Goal: Navigation & Orientation: Understand site structure

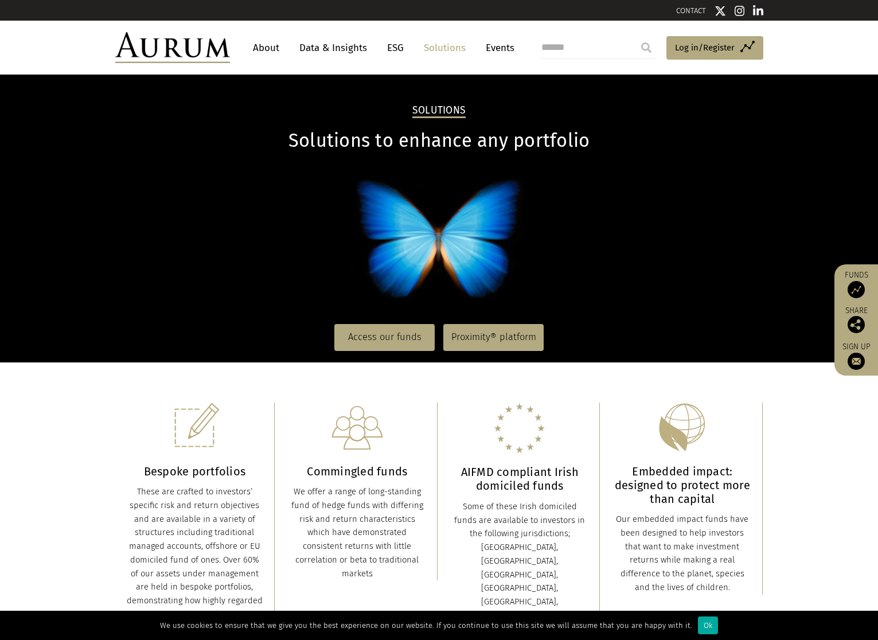
click at [401, 351] on link "Access our funds" at bounding box center [385, 337] width 100 height 26
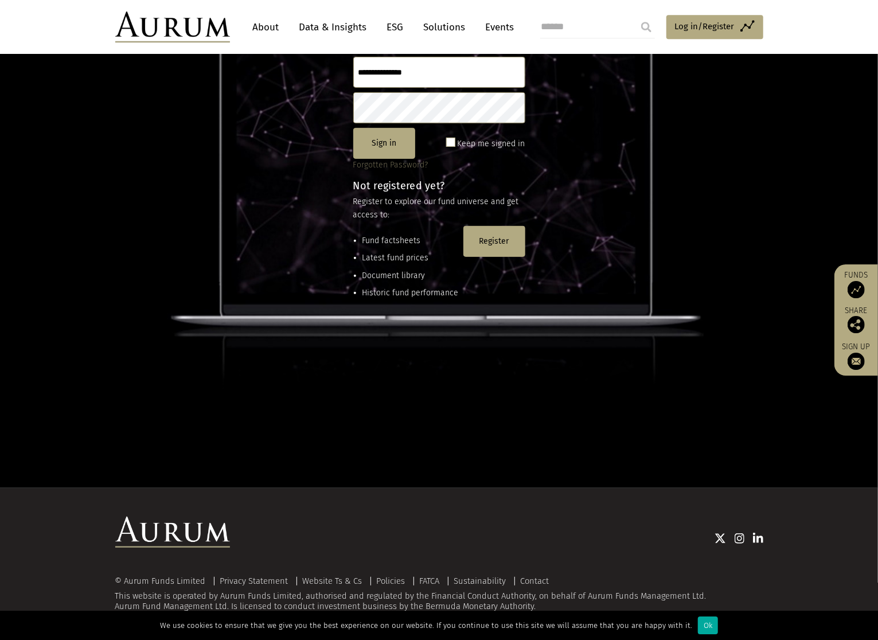
scroll to position [197, 0]
click at [269, 28] on link "About" at bounding box center [266, 27] width 38 height 21
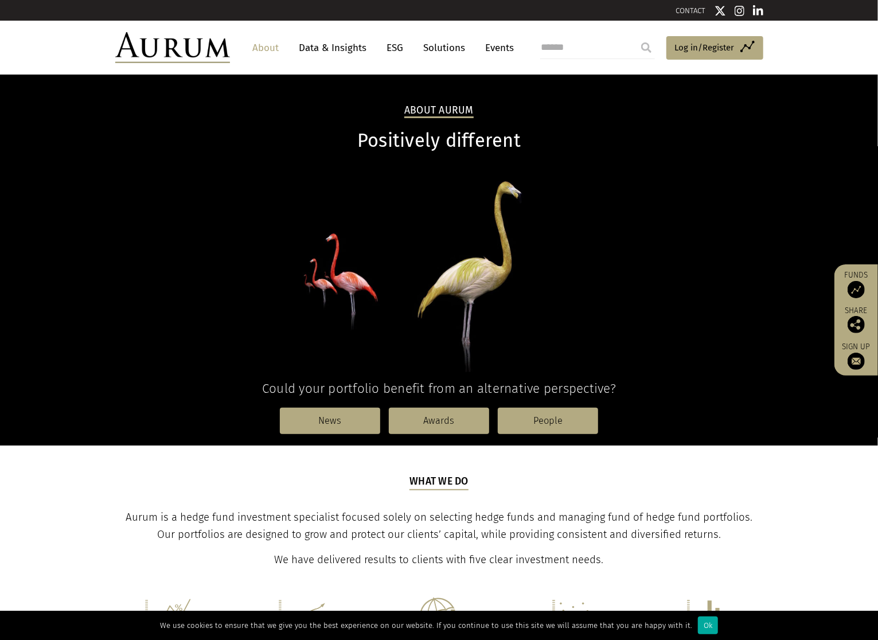
click at [468, 45] on link "Solutions" at bounding box center [444, 47] width 53 height 21
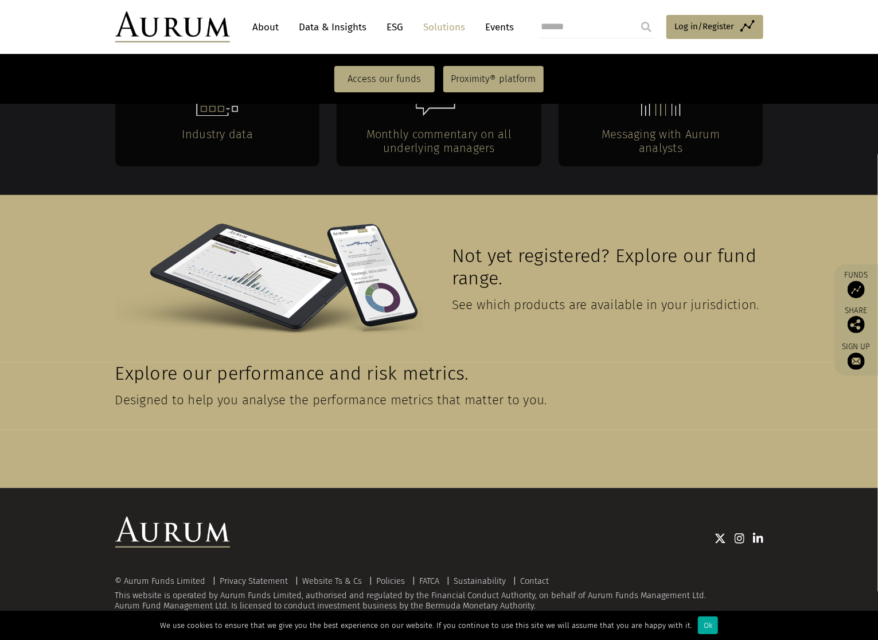
scroll to position [2691, 0]
